Goal: Task Accomplishment & Management: Manage account settings

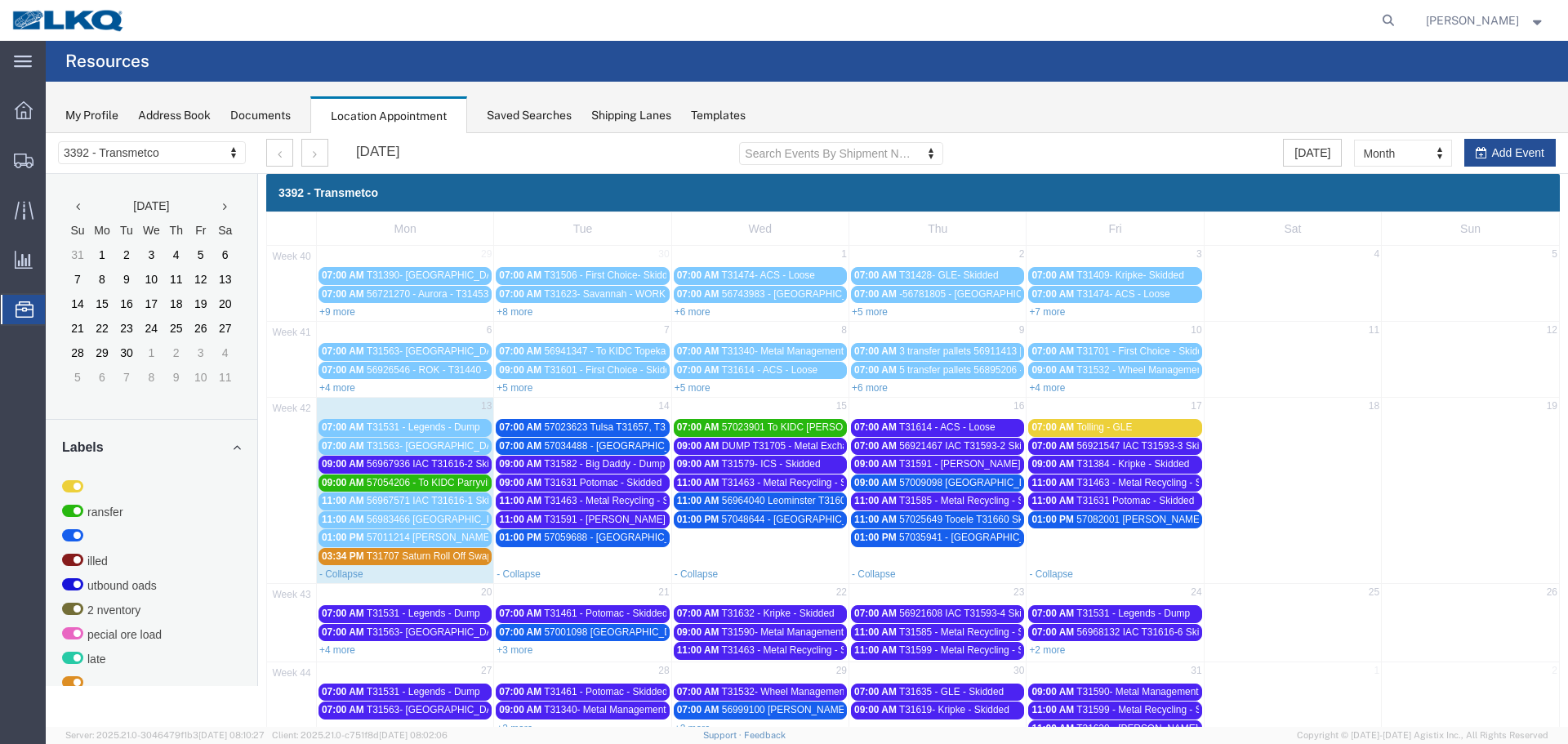
click at [454, 467] on span "56967936 IAC T31616-2 Skidded" at bounding box center [439, 464] width 144 height 12
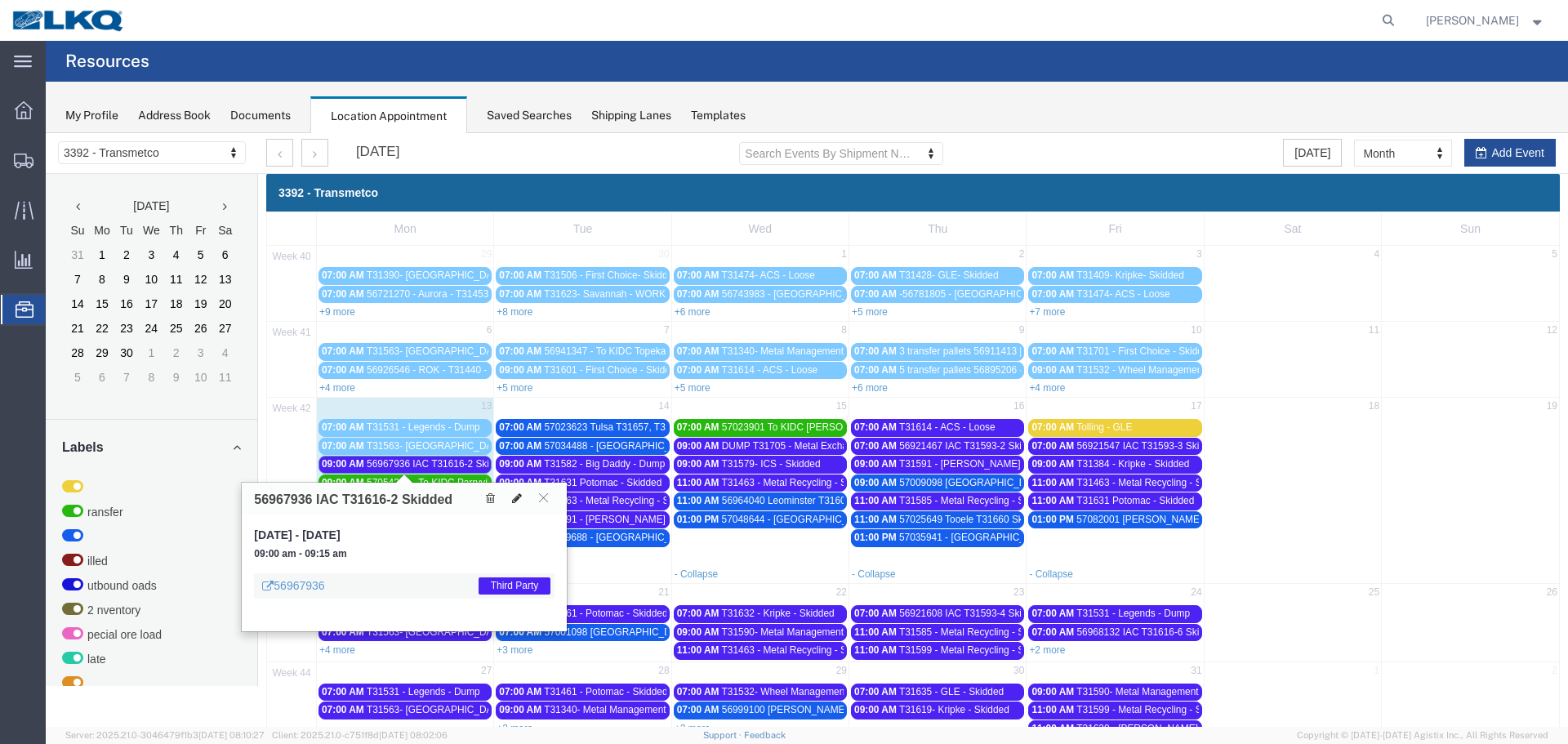
click at [510, 503] on button at bounding box center [516, 498] width 23 height 17
select select "100"
select select "1"
select select "23"
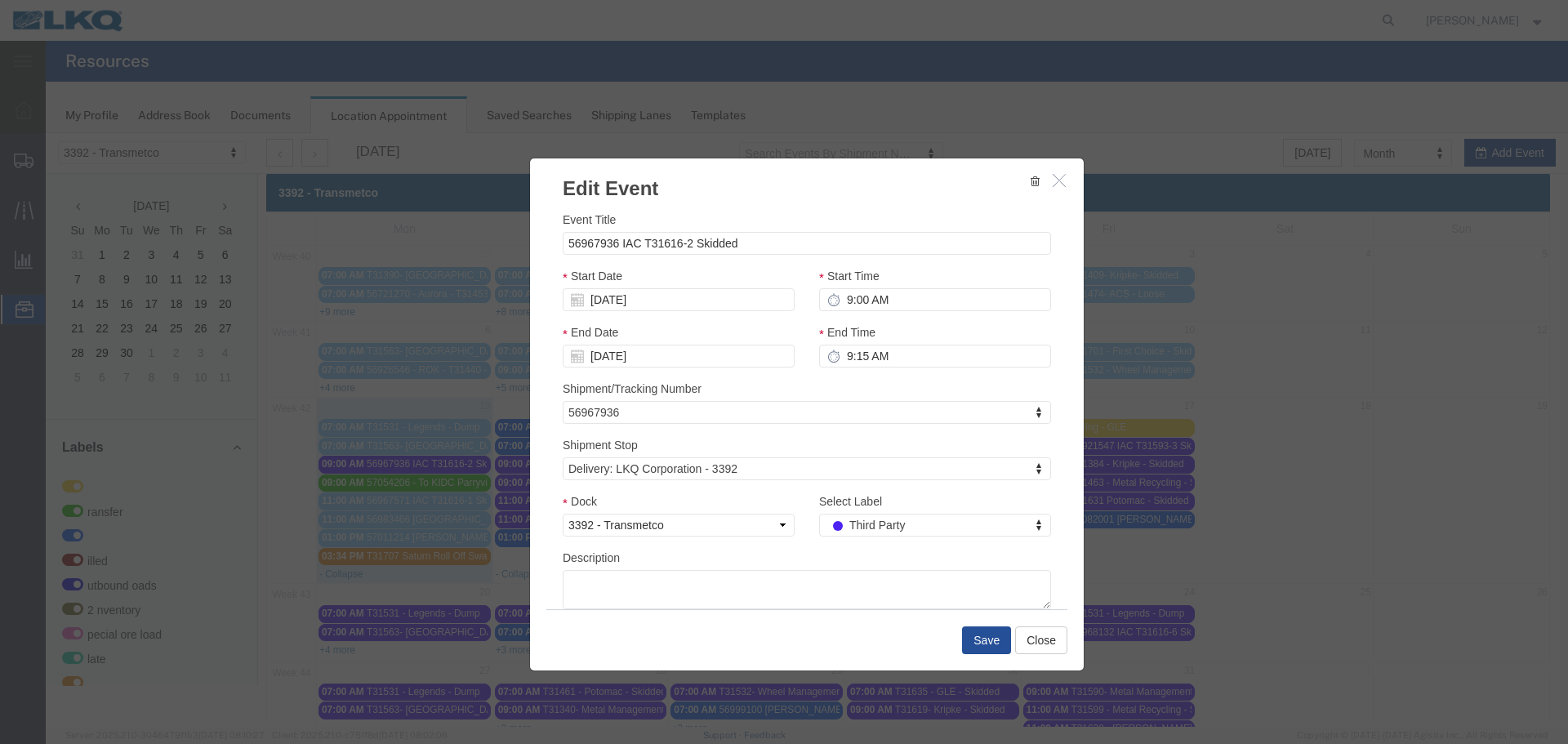
drag, startPoint x: 940, startPoint y: 661, endPoint x: 894, endPoint y: 528, distance: 140.7
type input "de"
drag, startPoint x: 892, startPoint y: 502, endPoint x: 928, endPoint y: 571, distance: 77.8
select select "40"
click at [969, 639] on button "Save" at bounding box center [987, 640] width 49 height 28
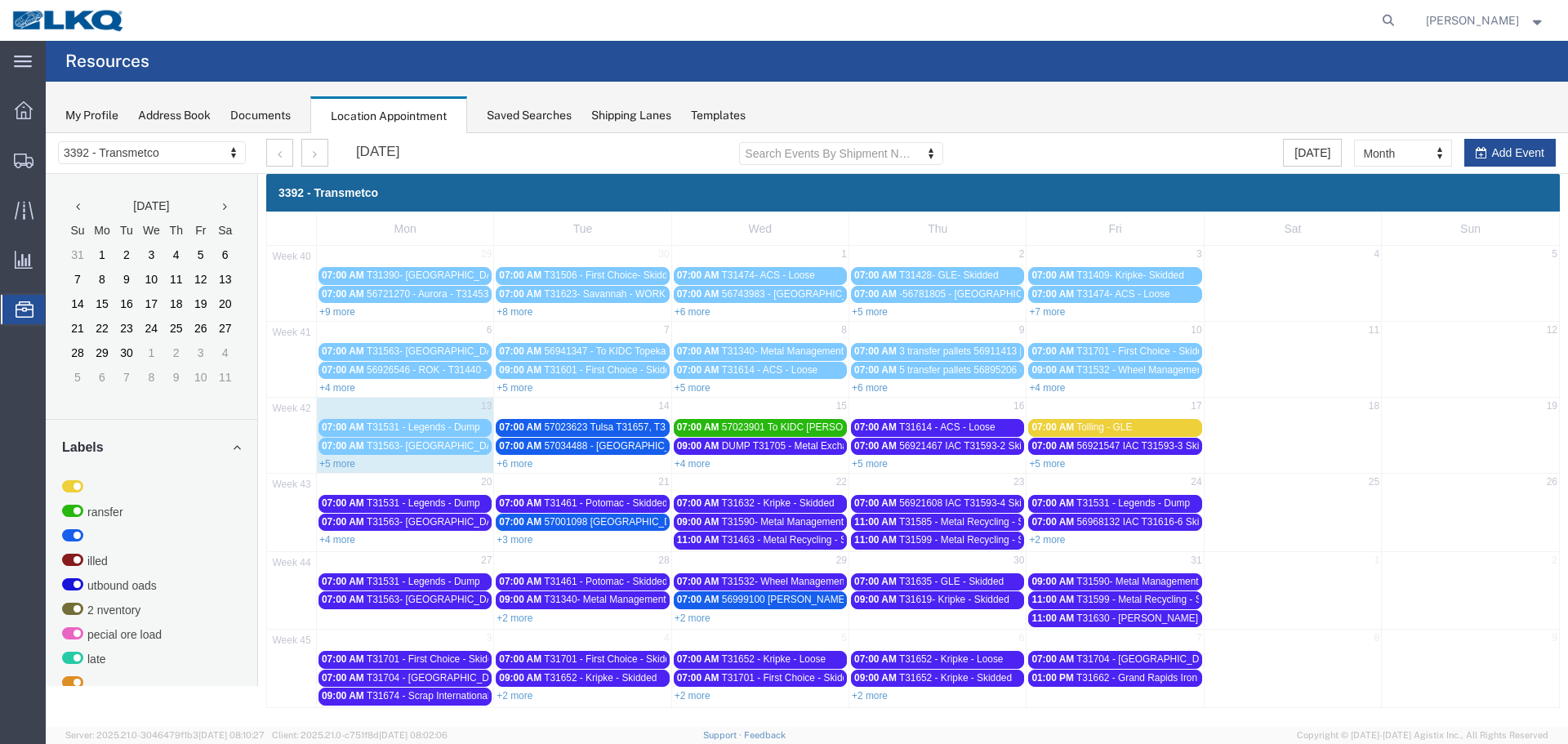
click at [346, 460] on link "+5 more" at bounding box center [337, 464] width 36 height 12
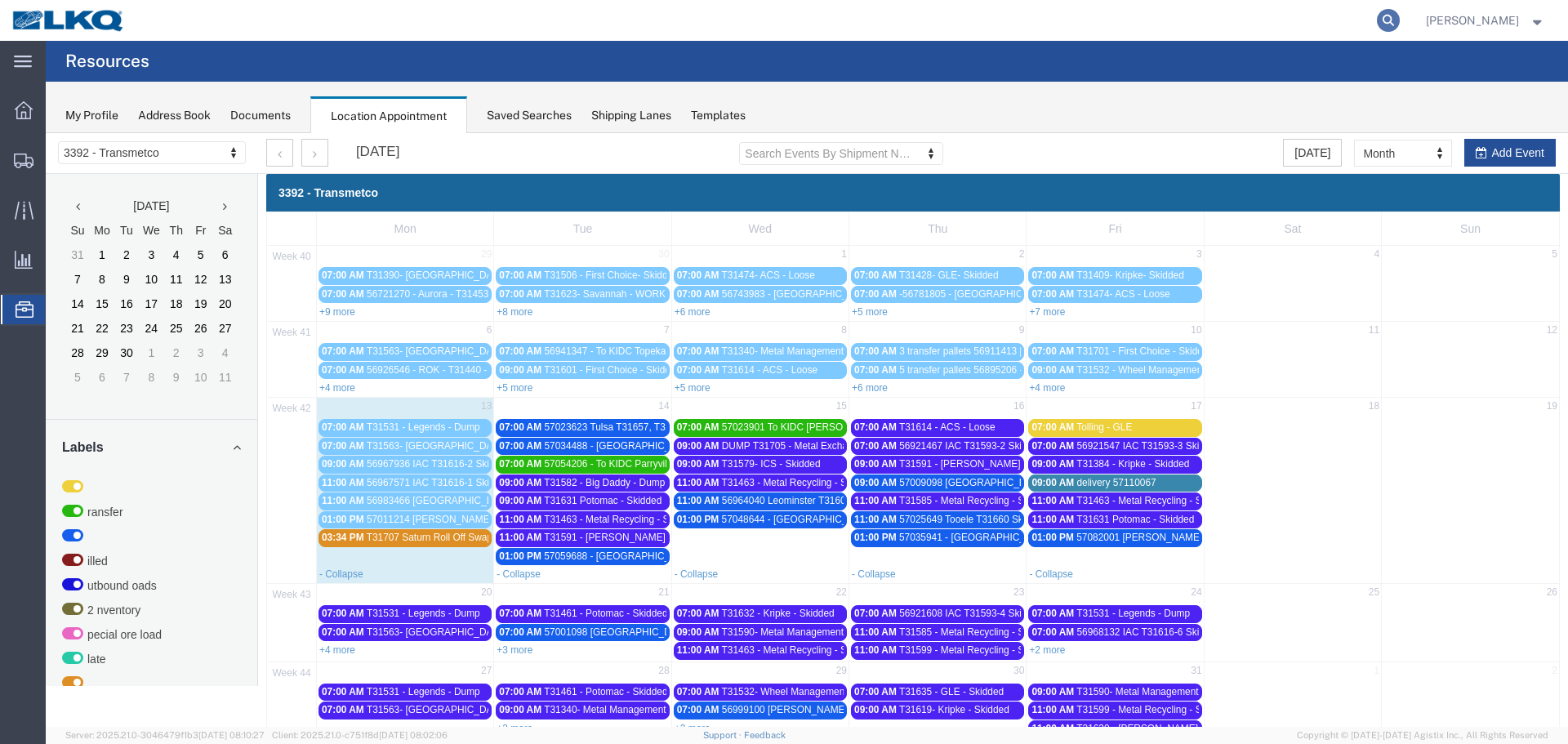
click at [1387, 18] on icon at bounding box center [1387, 20] width 23 height 23
type input "56895206"
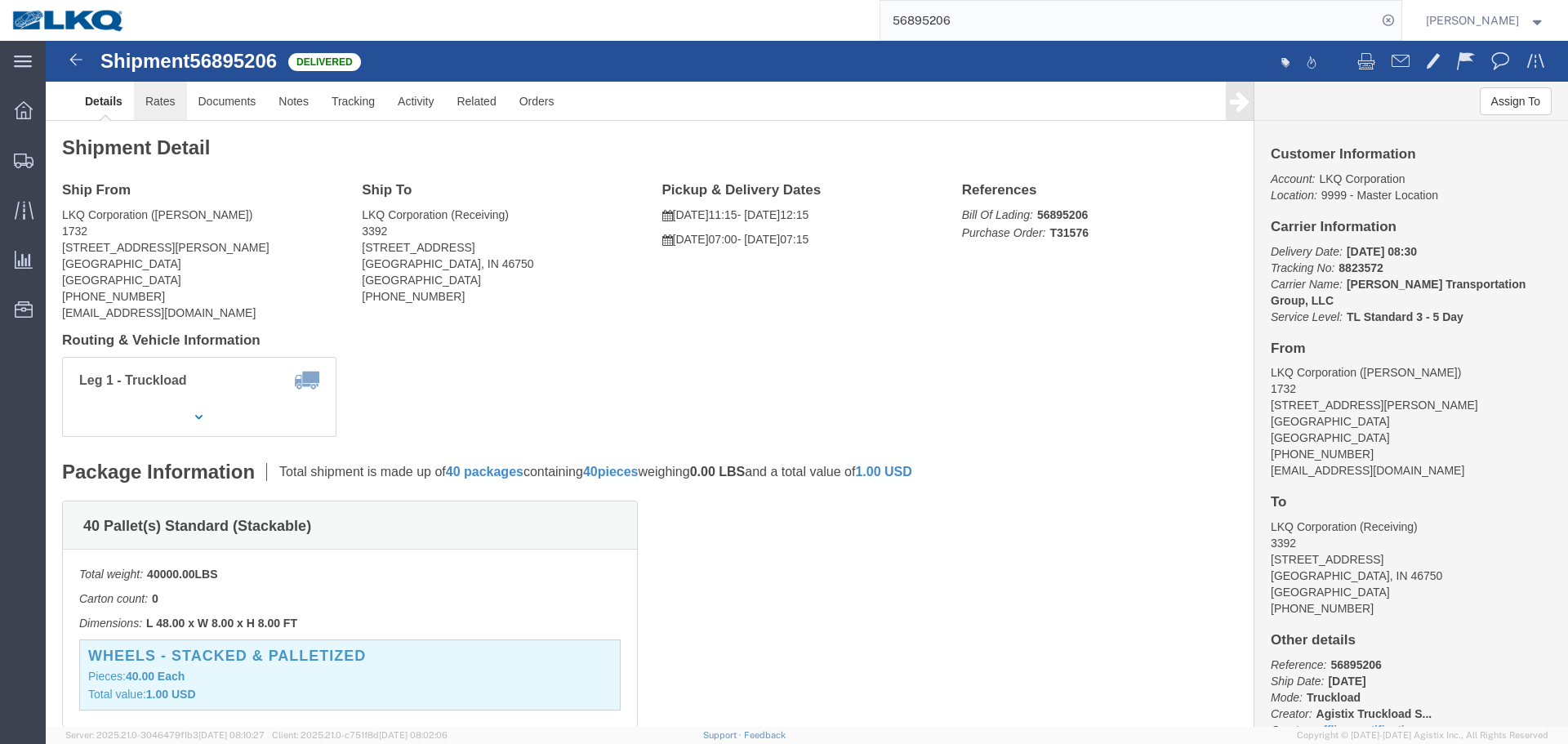
click link "Rates"
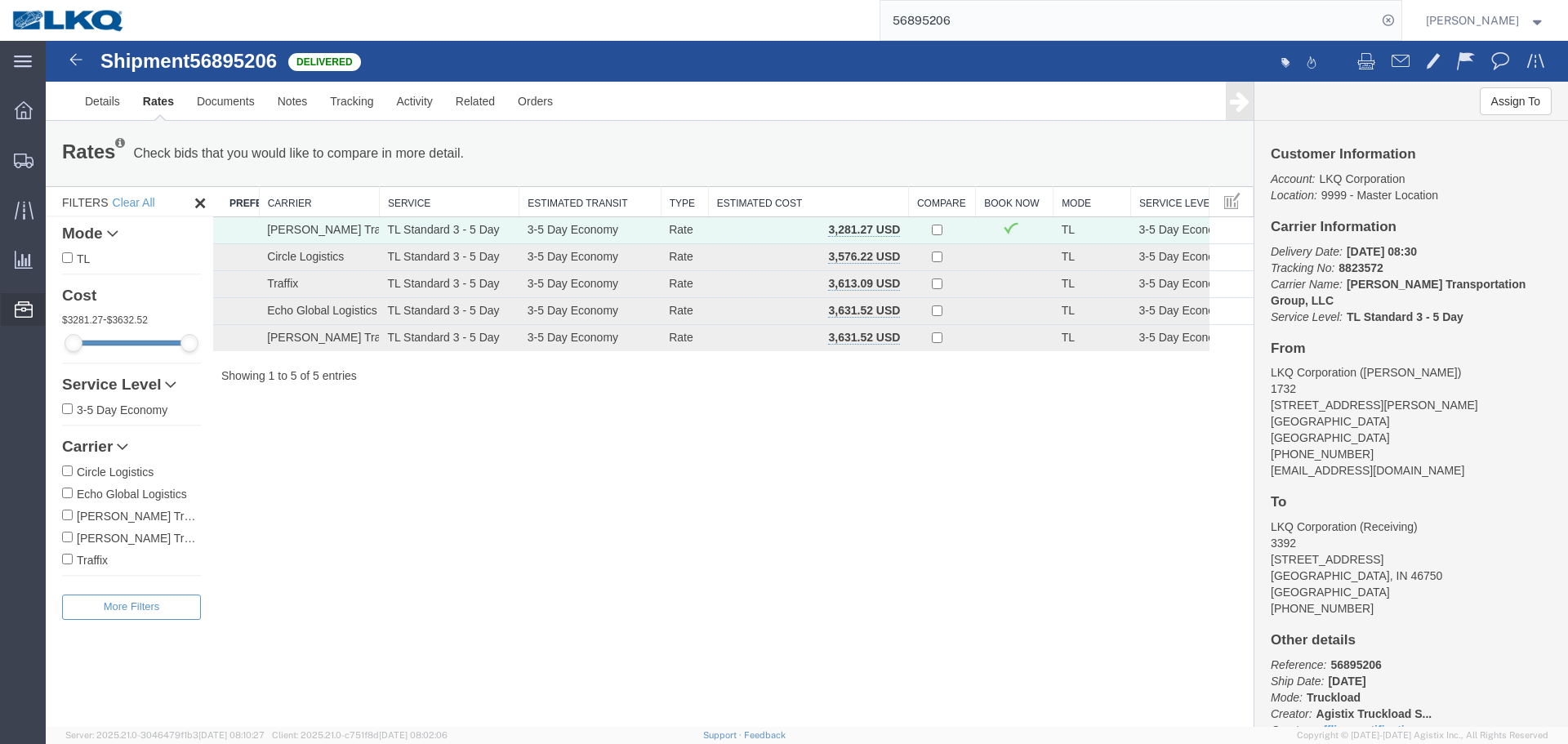
click at [0, 0] on span "Location Appointment" at bounding box center [0, 0] width 0 height 0
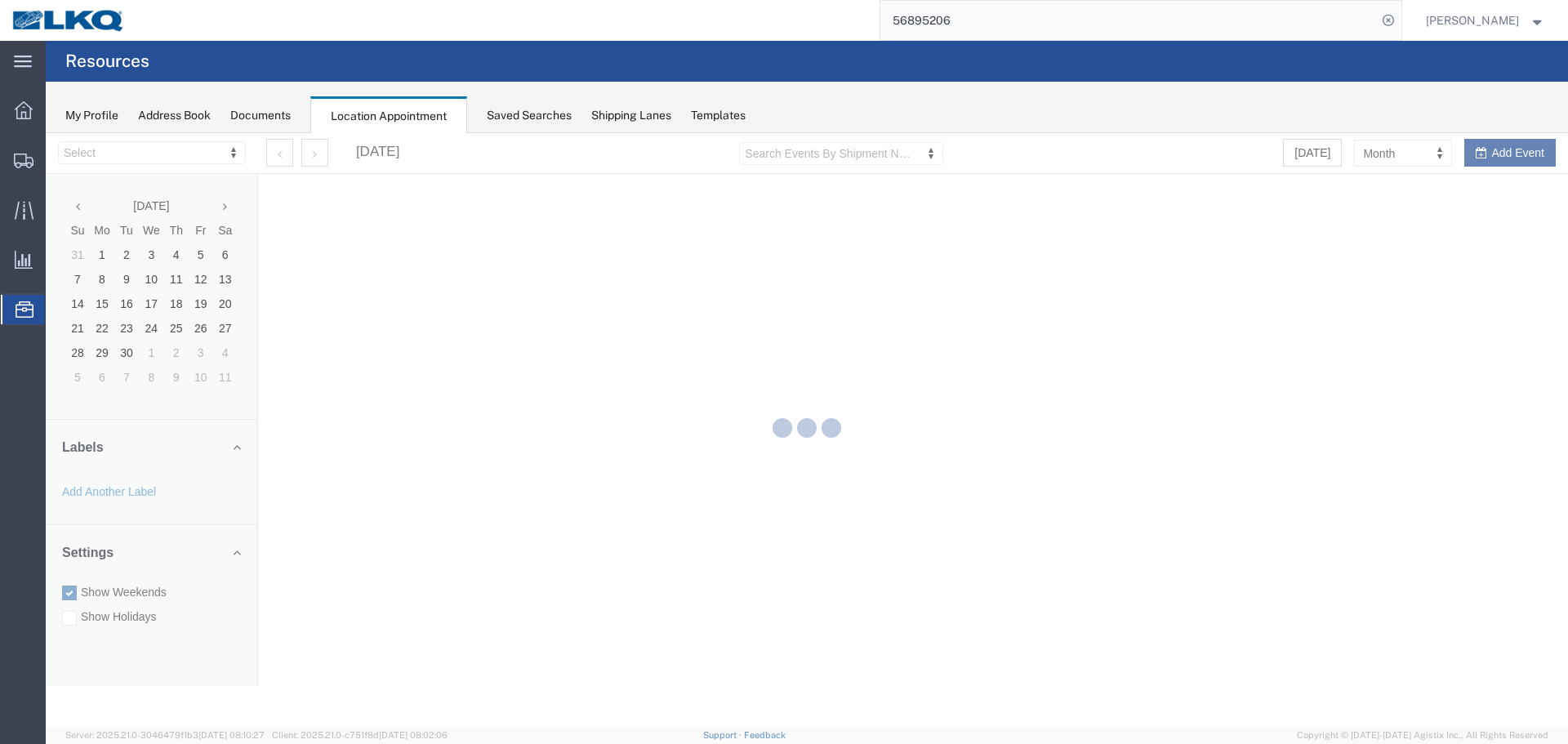
select select "28018"
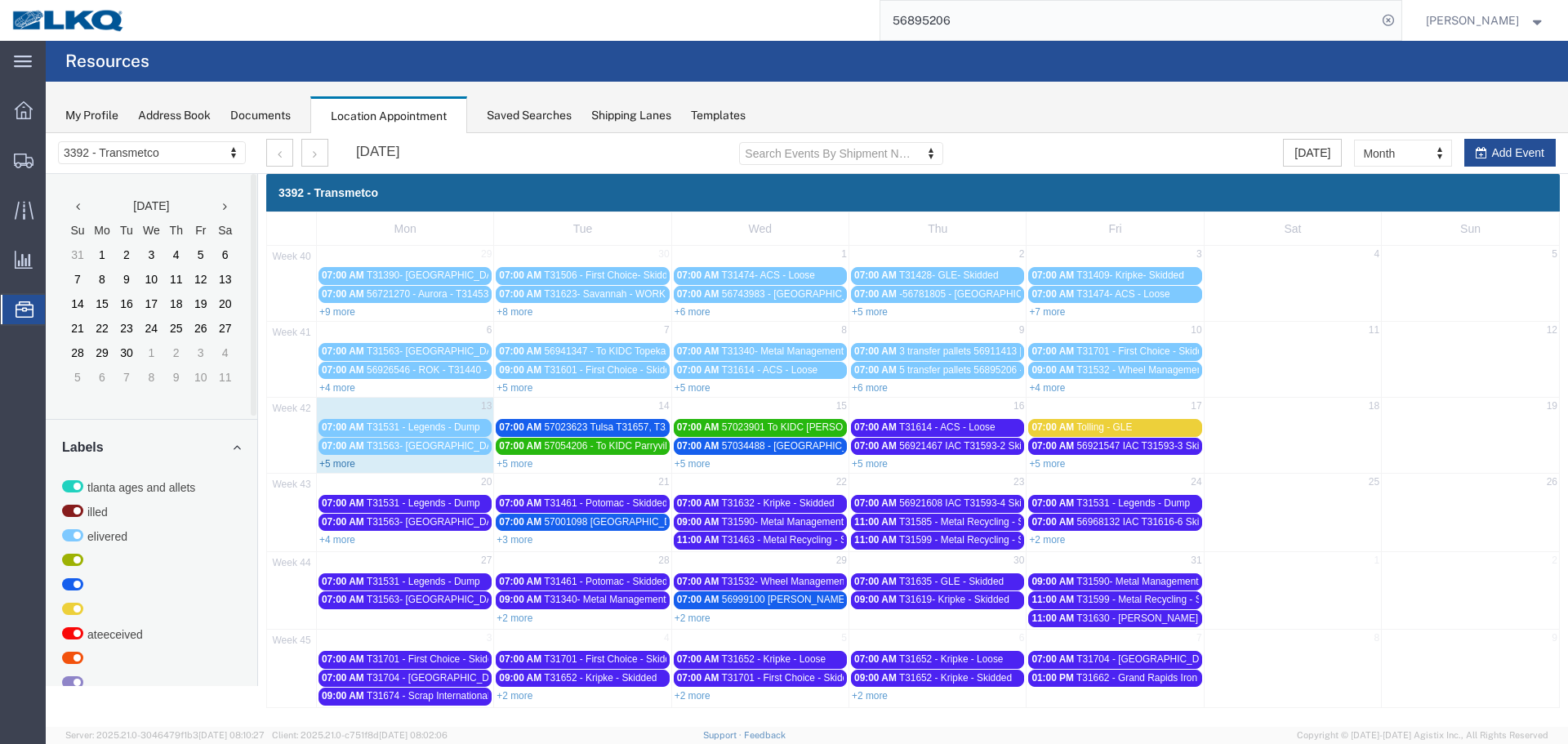
click at [337, 467] on link "+5 more" at bounding box center [337, 464] width 36 height 12
